Goal: Book appointment/travel/reservation

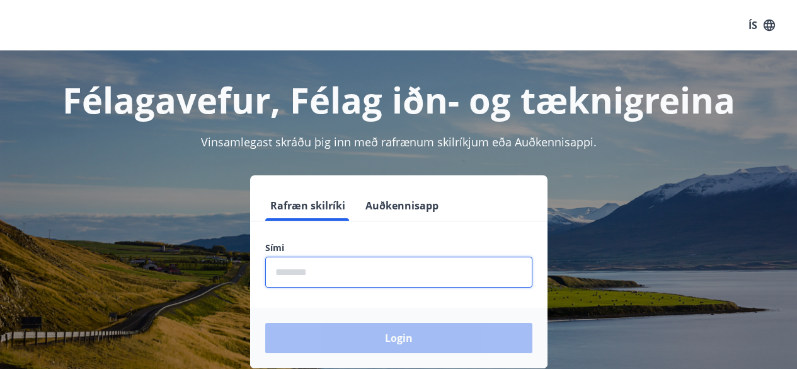
click at [355, 260] on input "phone" at bounding box center [398, 271] width 267 height 31
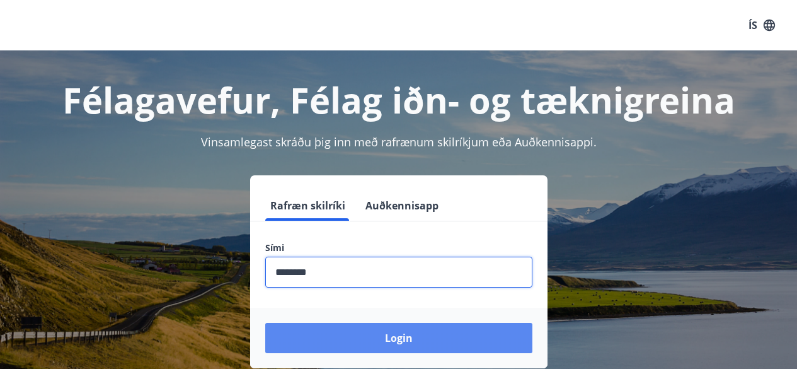
type input "********"
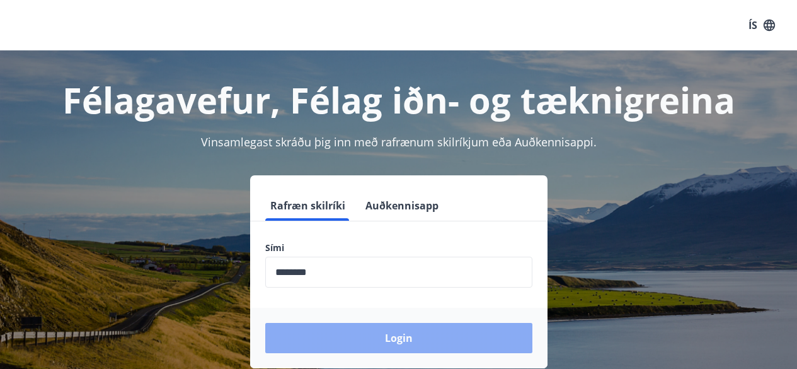
click at [358, 340] on button "Login" at bounding box center [398, 338] width 267 height 30
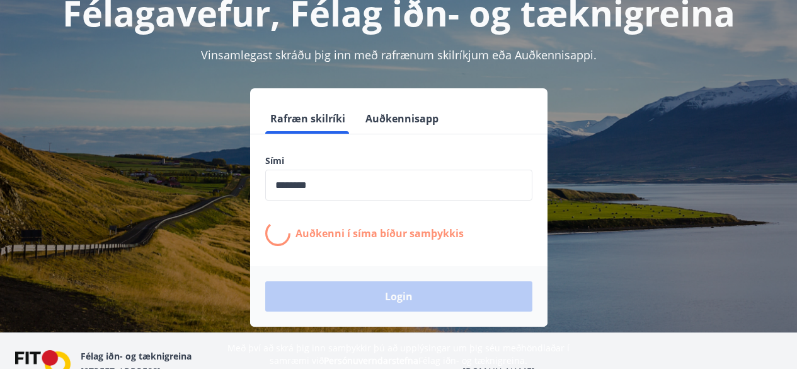
scroll to position [88, 0]
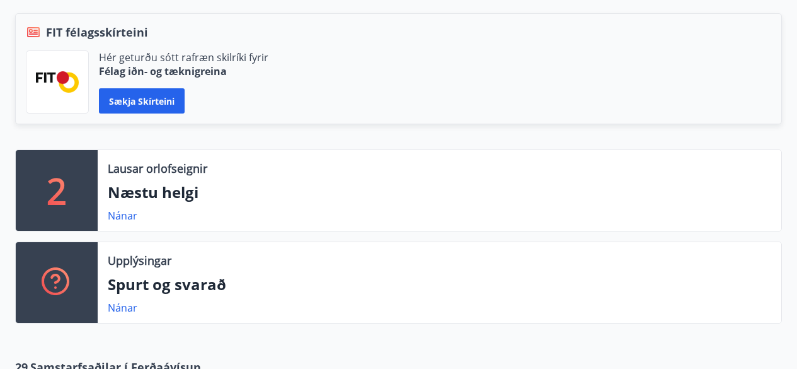
scroll to position [285, 0]
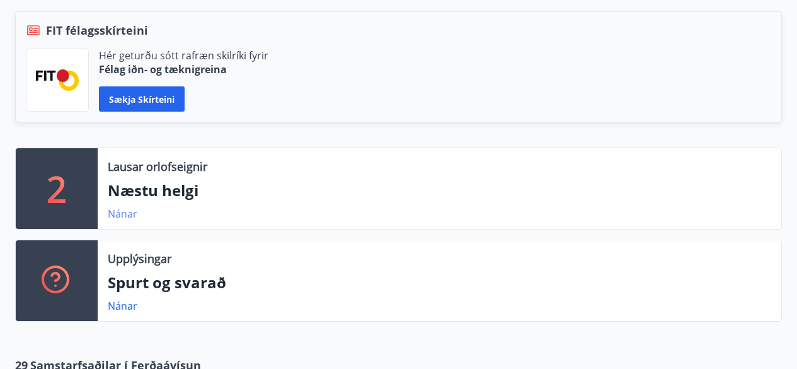
click at [130, 209] on link "Nánar" at bounding box center [123, 214] width 30 height 14
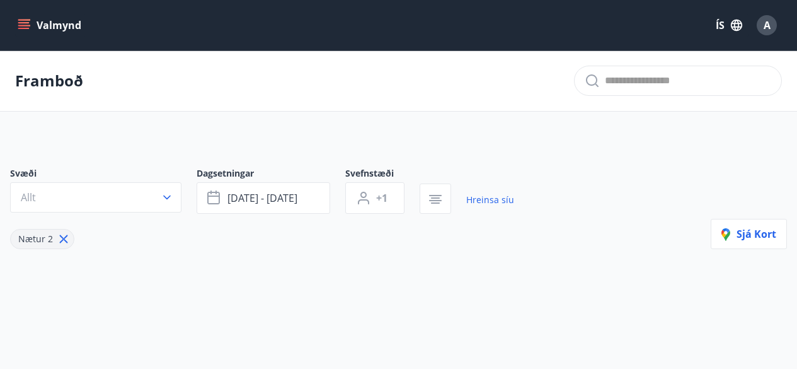
type input "*"
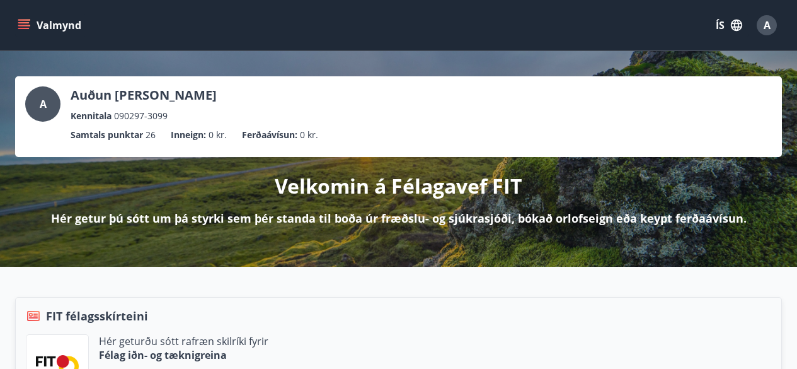
click at [37, 18] on button "Valmynd" at bounding box center [50, 25] width 71 height 23
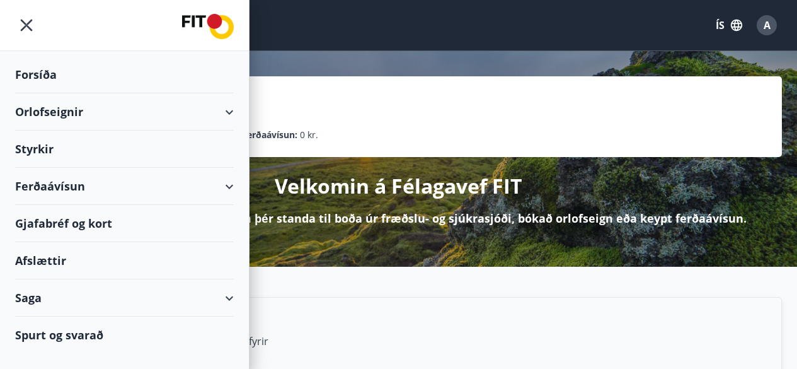
click at [201, 100] on div "Orlofseignir" at bounding box center [124, 111] width 219 height 37
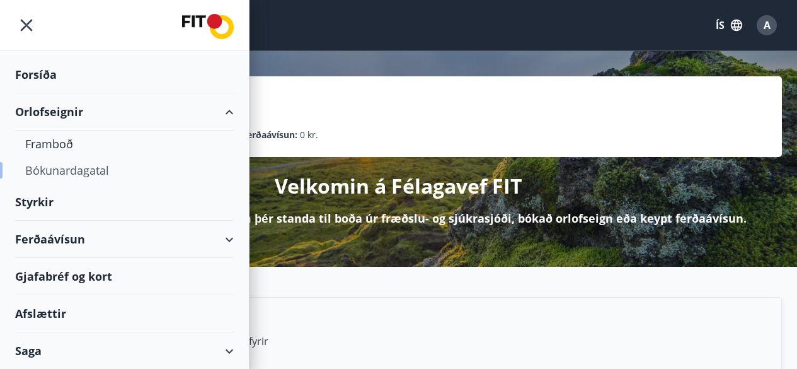
click at [72, 169] on div "Bókunardagatal" at bounding box center [124, 170] width 198 height 26
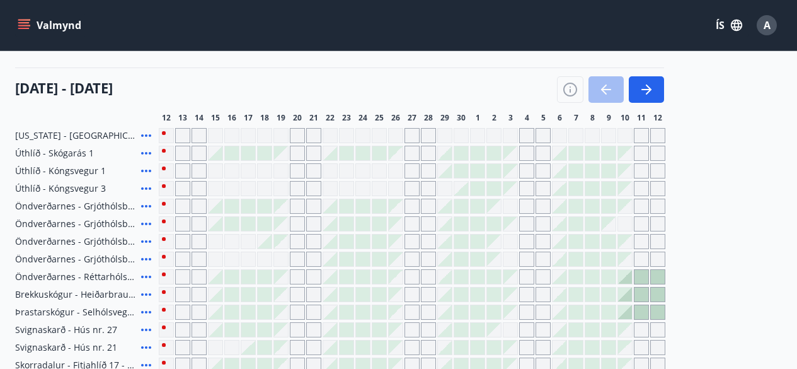
scroll to position [137, 0]
click at [653, 83] on icon "button" at bounding box center [646, 88] width 15 height 15
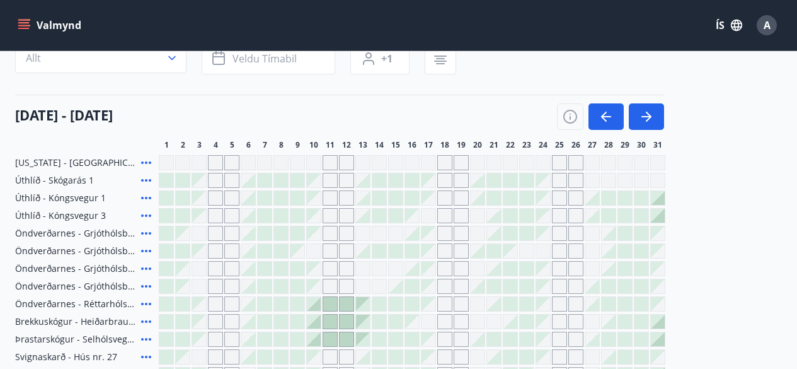
scroll to position [108, 0]
click at [652, 116] on icon "button" at bounding box center [646, 117] width 15 height 15
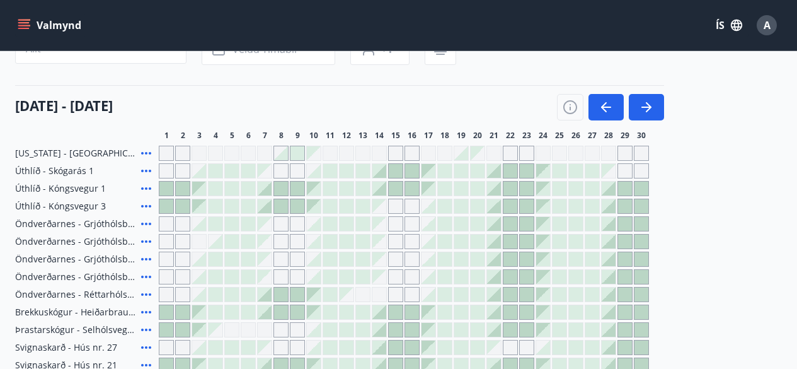
scroll to position [119, 0]
click at [644, 110] on icon "button" at bounding box center [646, 106] width 15 height 15
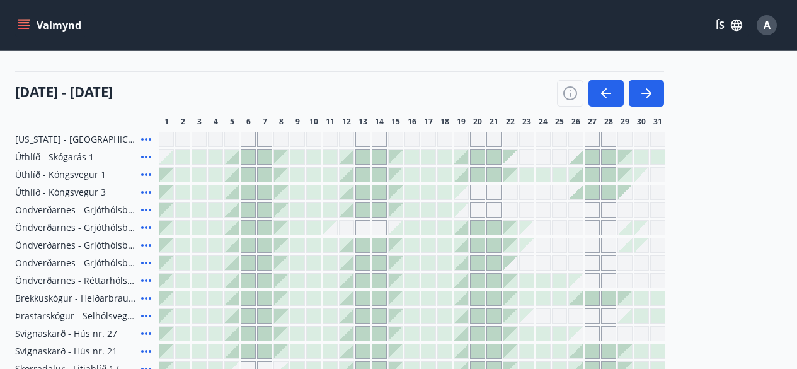
scroll to position [121, 0]
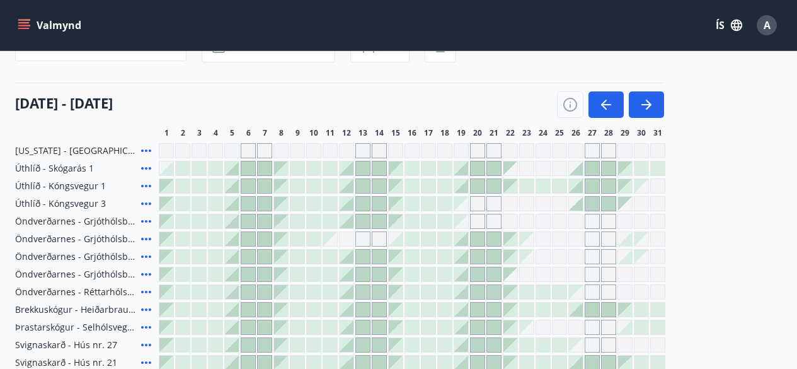
click at [145, 250] on icon at bounding box center [146, 256] width 15 height 15
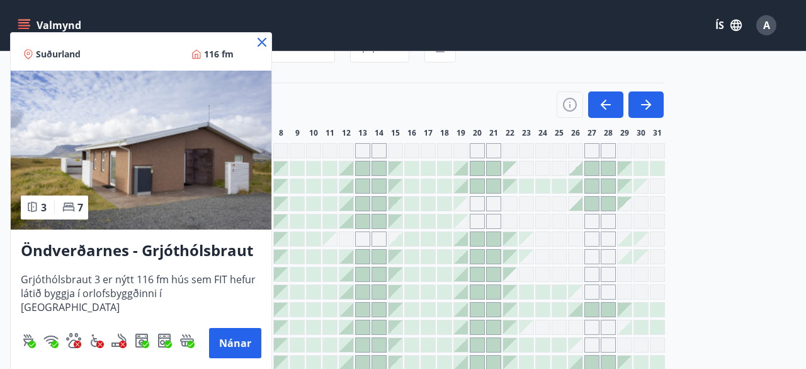
click at [261, 43] on icon at bounding box center [262, 42] width 9 height 9
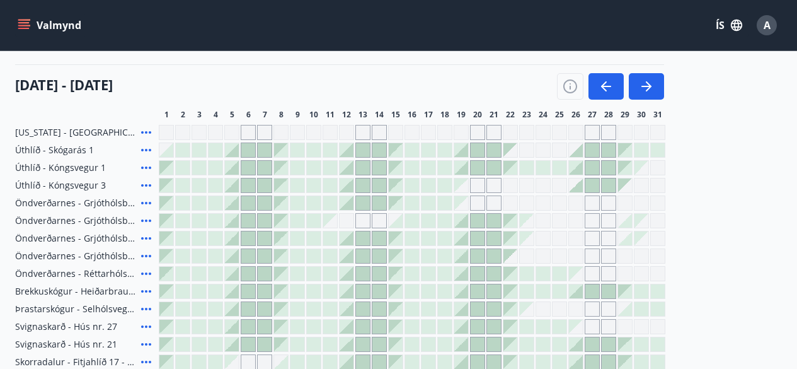
scroll to position [154, 0]
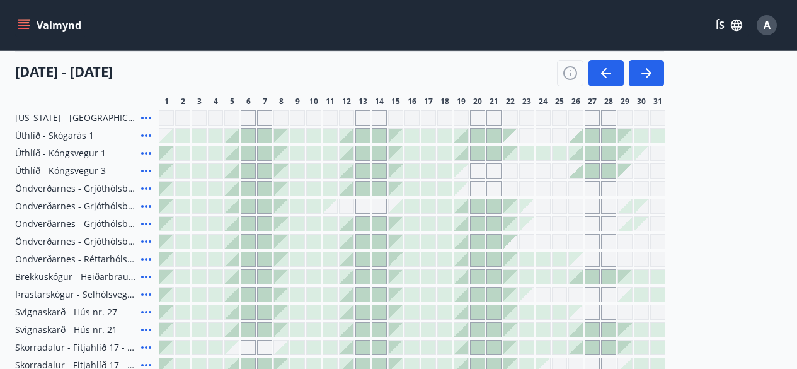
click at [346, 231] on div at bounding box center [346, 223] width 15 height 15
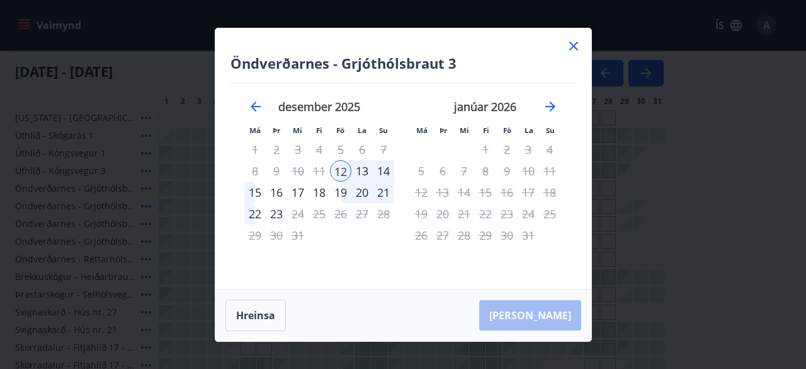
click at [258, 192] on div "15" at bounding box center [254, 191] width 21 height 21
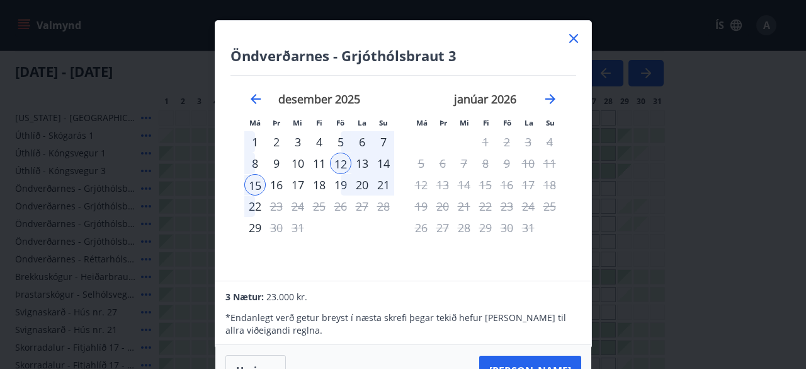
click at [313, 183] on div "18" at bounding box center [319, 184] width 21 height 21
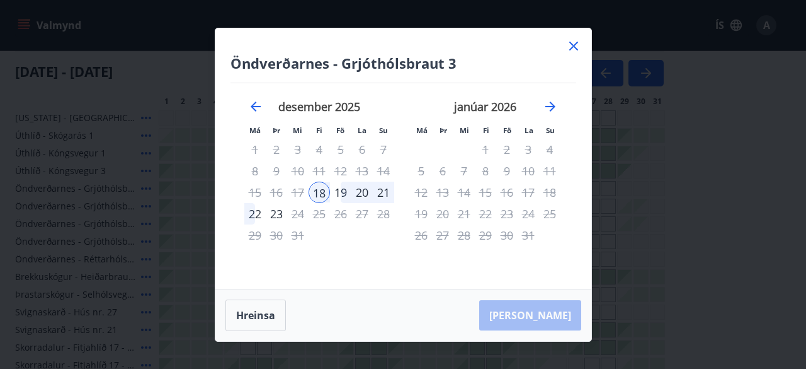
click at [571, 47] on icon at bounding box center [573, 46] width 9 height 9
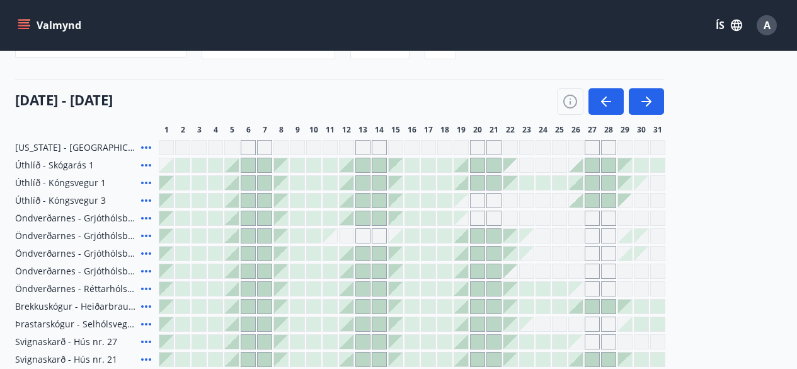
scroll to position [123, 0]
